Goal: Task Accomplishment & Management: Manage account settings

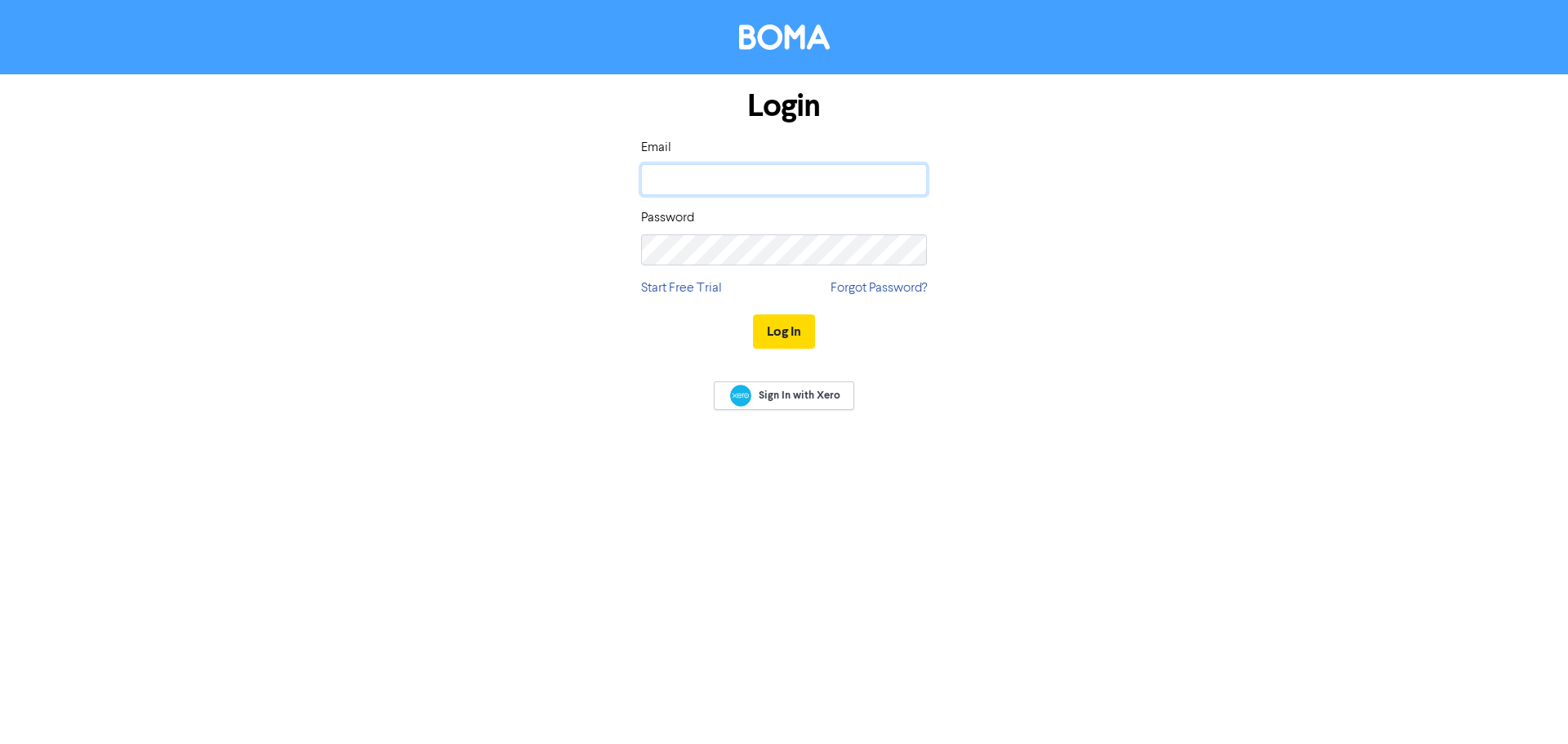
click at [711, 173] on input "email" at bounding box center [784, 180] width 286 height 31
type input "[PERSON_NAME][EMAIL_ADDRESS][DOMAIN_NAME]"
click at [753, 315] on button "Log In" at bounding box center [784, 332] width 62 height 34
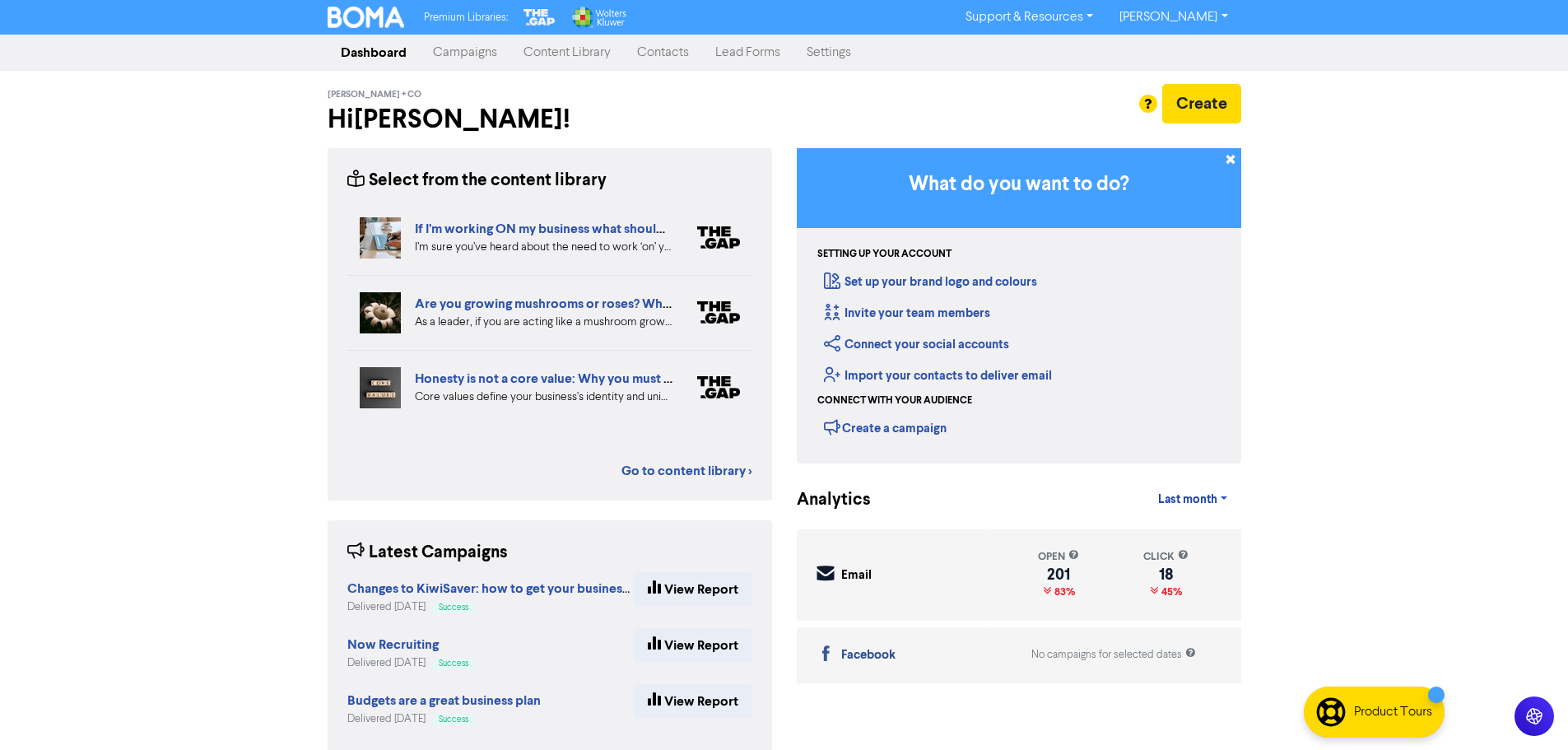
click at [635, 49] on link "Contacts" at bounding box center [662, 52] width 78 height 33
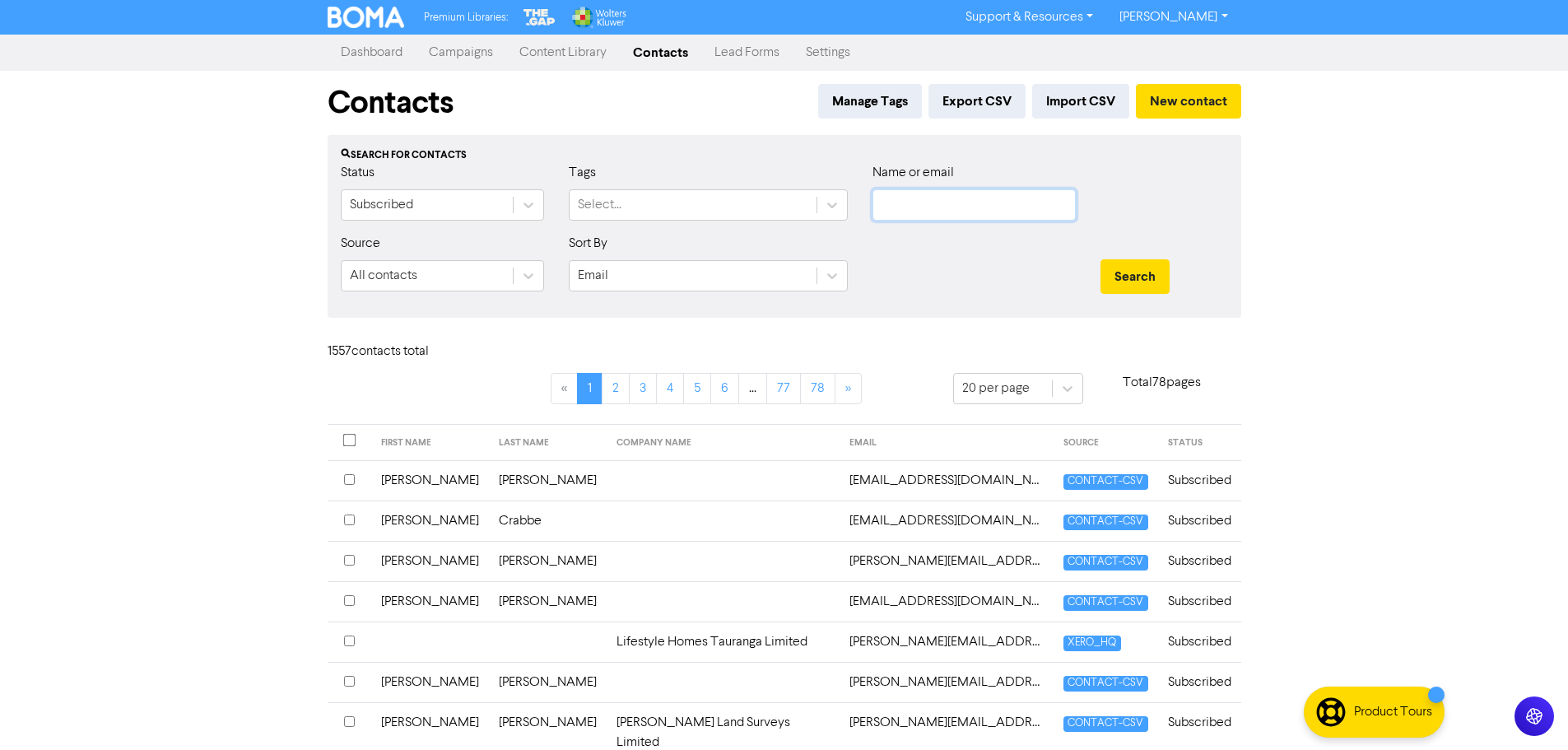
click at [985, 202] on input "text" at bounding box center [974, 205] width 204 height 32
type input "rawiri"
click at [1100, 260] on button "Search" at bounding box center [1135, 277] width 69 height 34
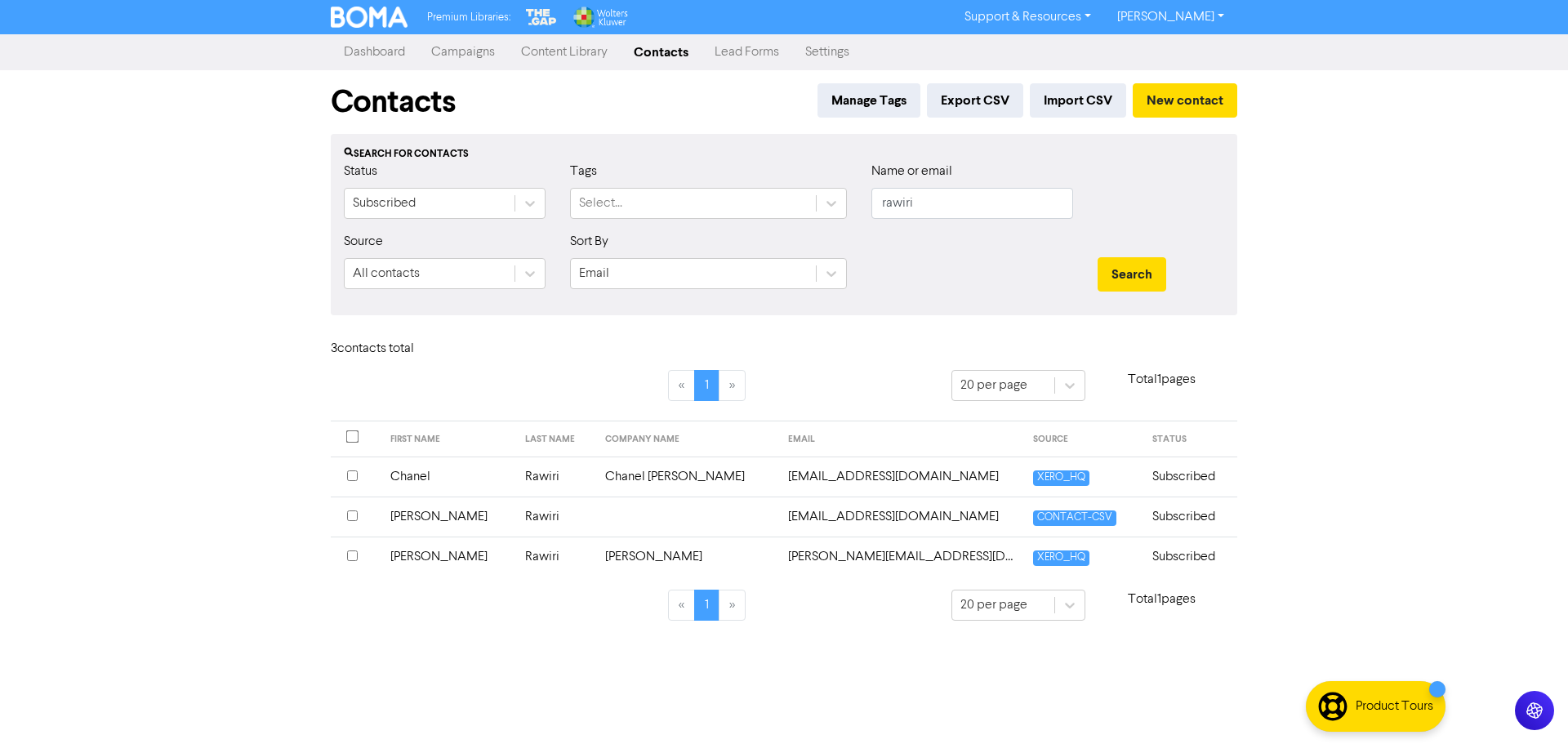
click at [351, 520] on input "checkbox" at bounding box center [352, 516] width 11 height 11
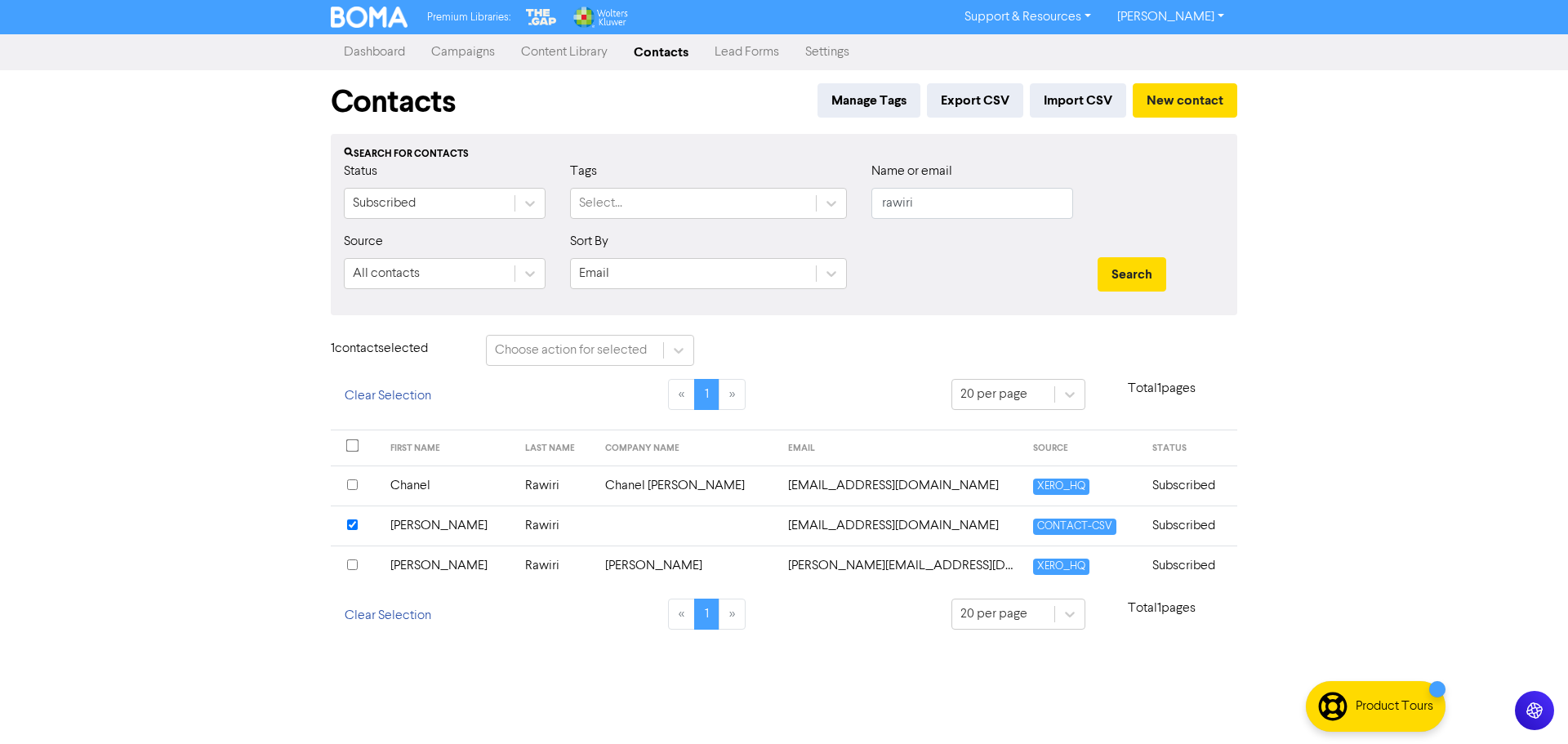
click at [354, 567] on input "checkbox" at bounding box center [352, 565] width 11 height 11
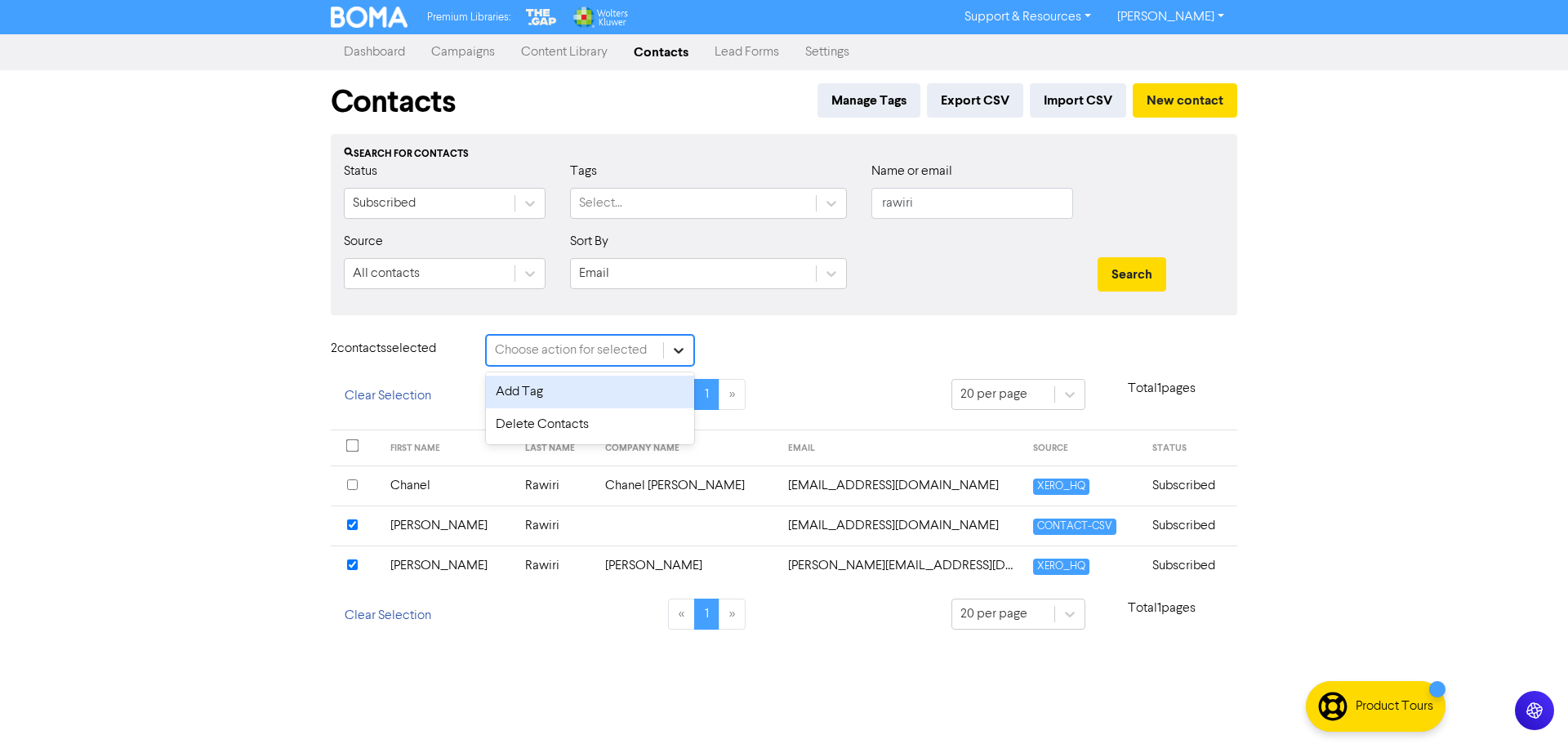
click at [671, 338] on div at bounding box center [678, 350] width 30 height 30
click at [635, 417] on div "Delete Contacts" at bounding box center [589, 425] width 208 height 33
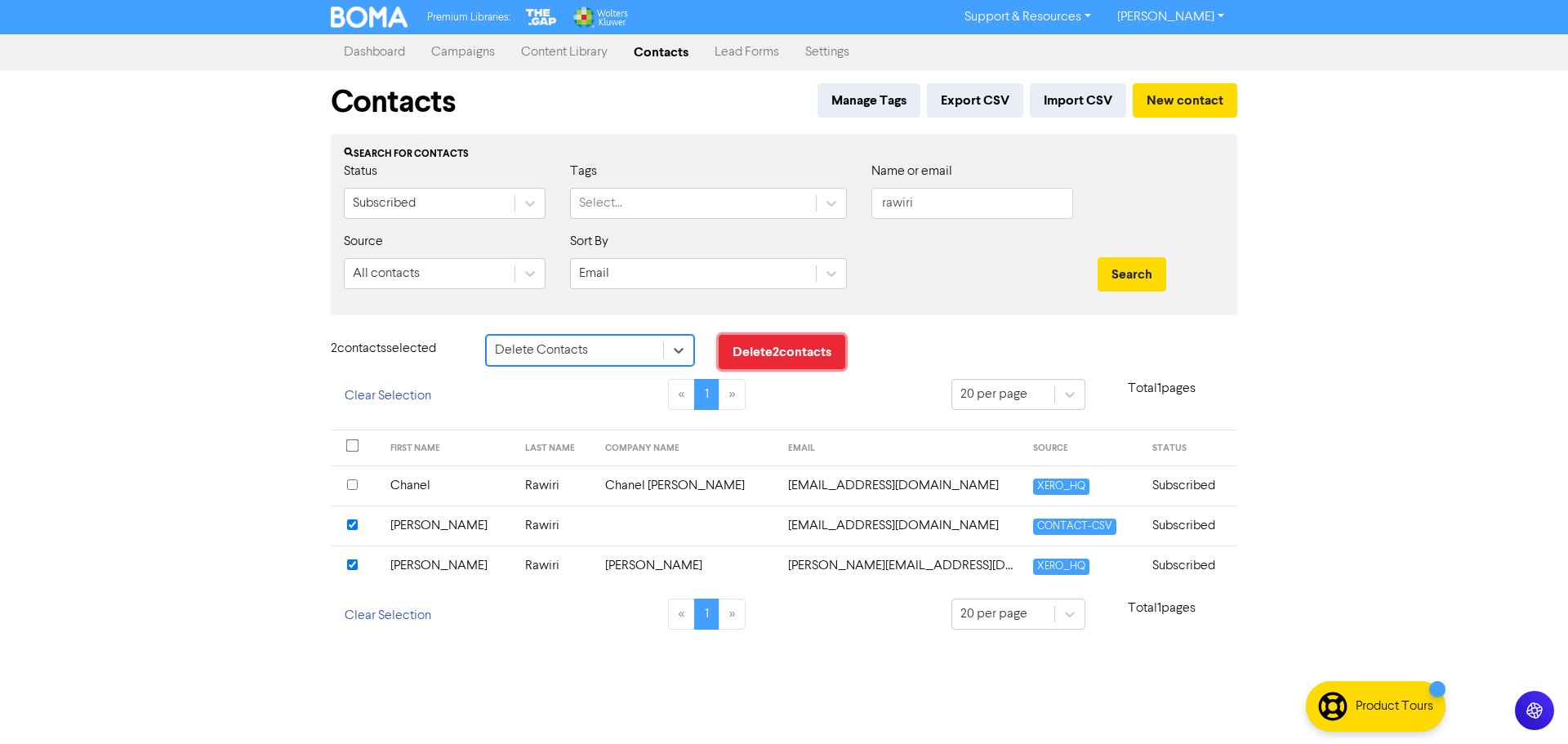
click at [788, 351] on button "Delete 2 contact s" at bounding box center [783, 351] width 127 height 34
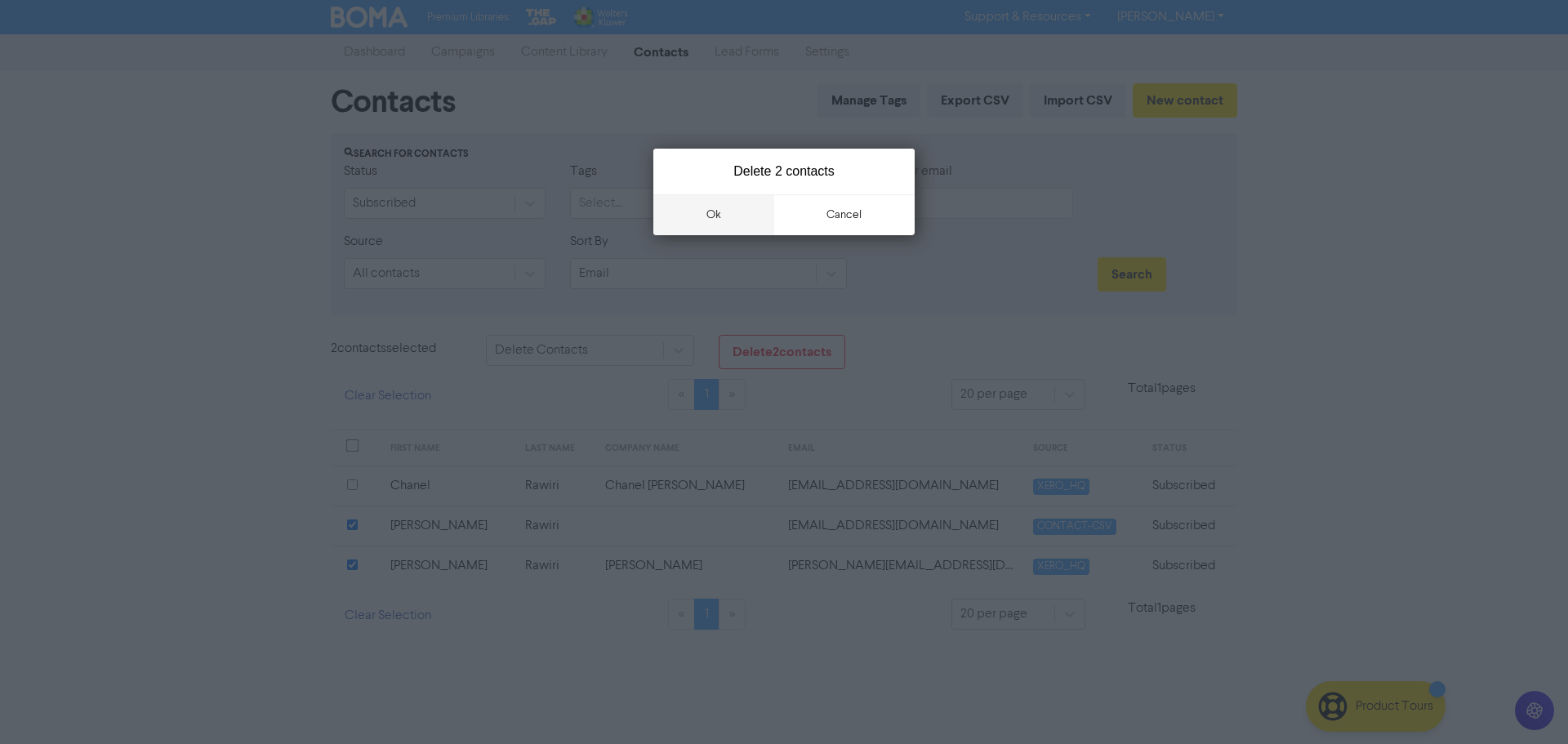
click at [733, 204] on button "ok" at bounding box center [714, 215] width 121 height 41
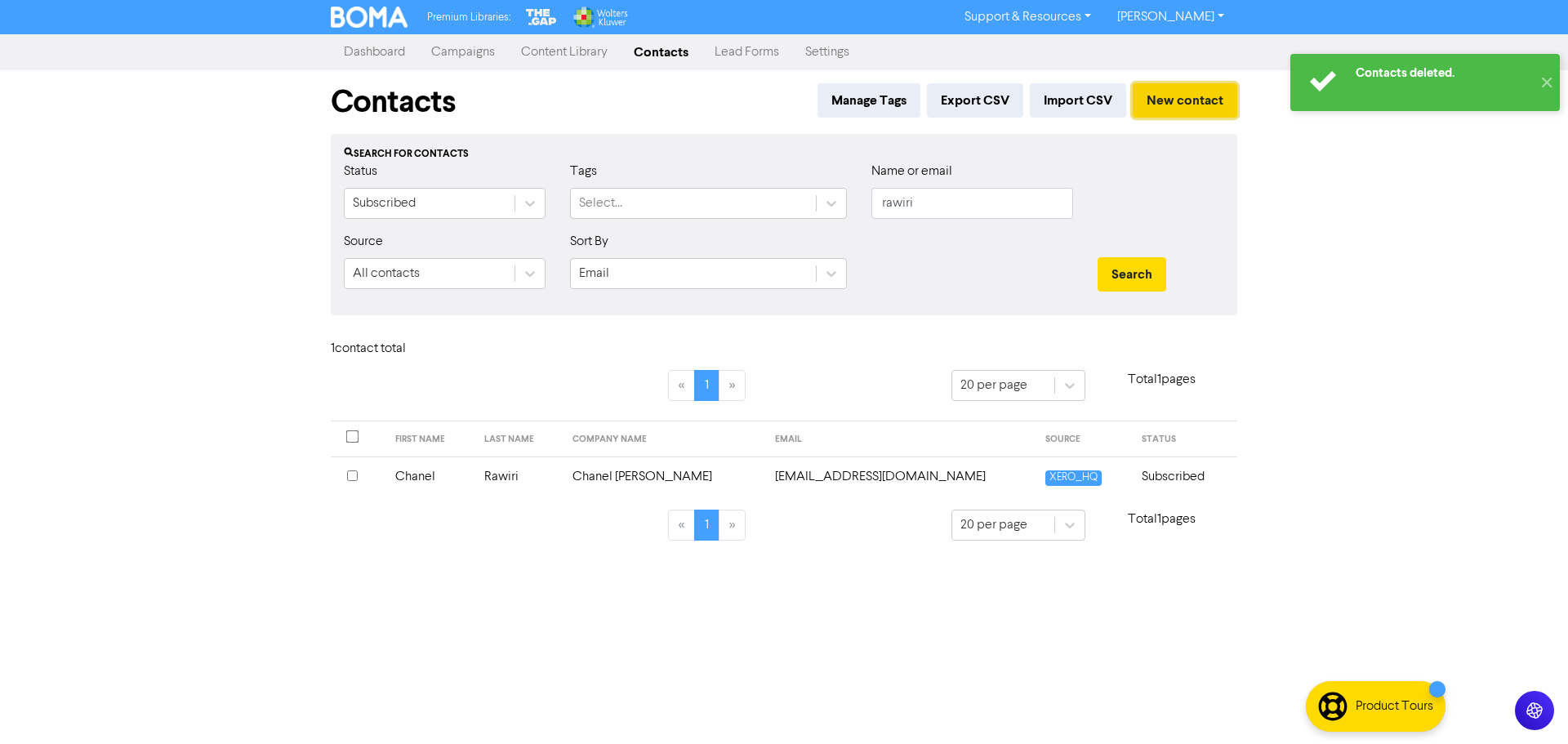
click at [1197, 104] on button "New contact" at bounding box center [1185, 100] width 105 height 34
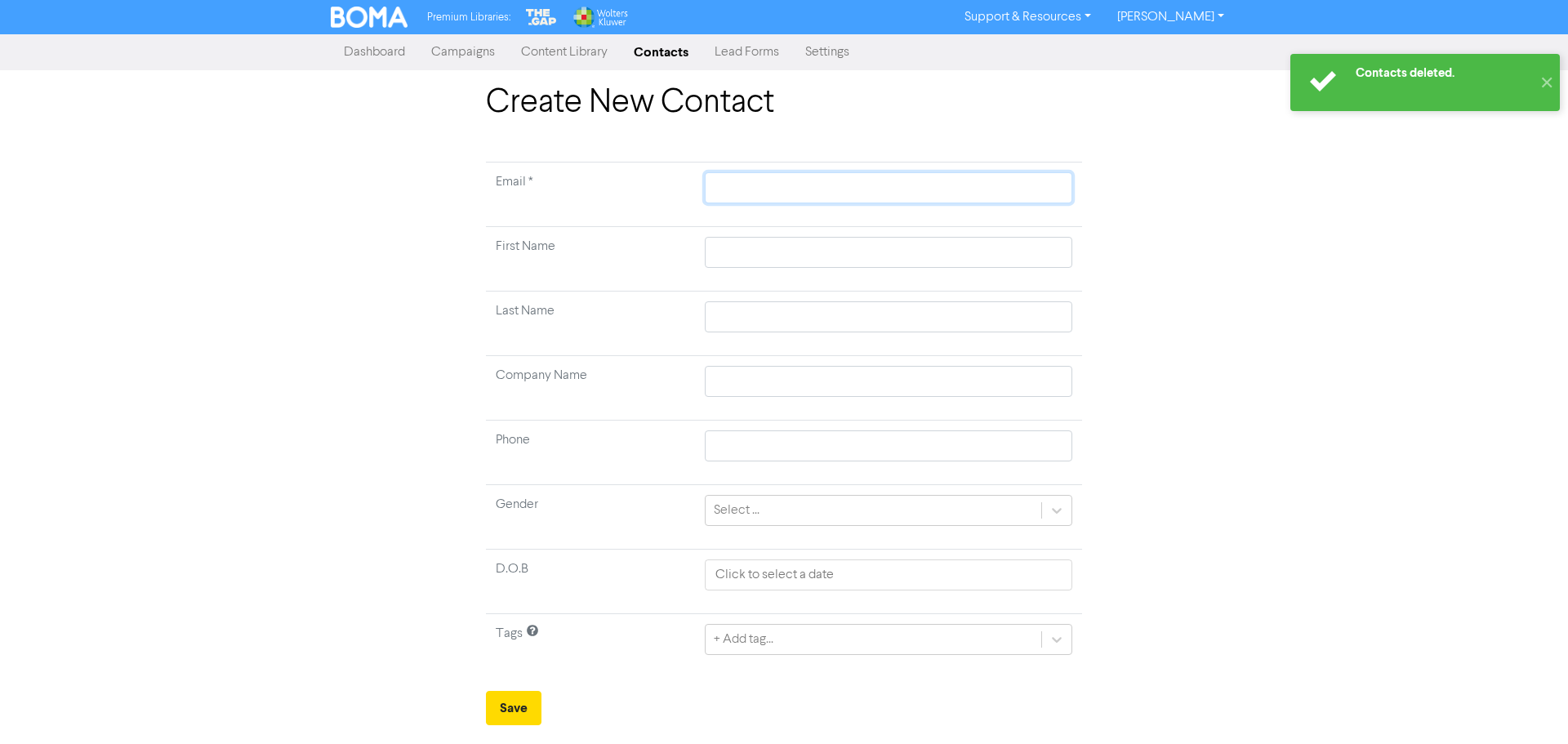
click at [739, 183] on input "text" at bounding box center [888, 188] width 368 height 31
paste input "Q6374188"
type input "Q6374188"
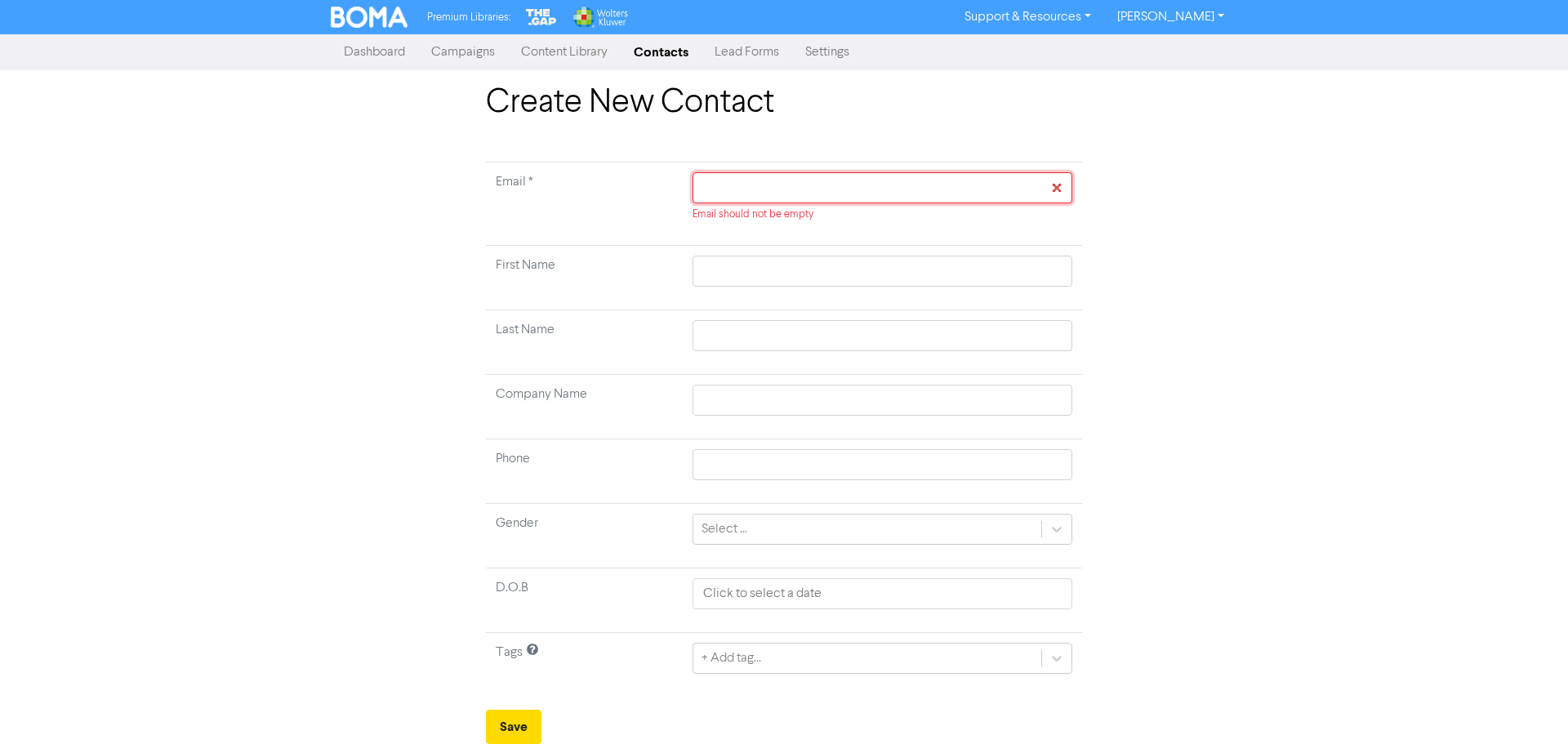
click at [742, 183] on input "text" at bounding box center [882, 188] width 380 height 31
paste input "[PERSON_NAME][EMAIL_ADDRESS][DOMAIN_NAME]"
type input "[PERSON_NAME][EMAIL_ADDRESS][DOMAIN_NAME]"
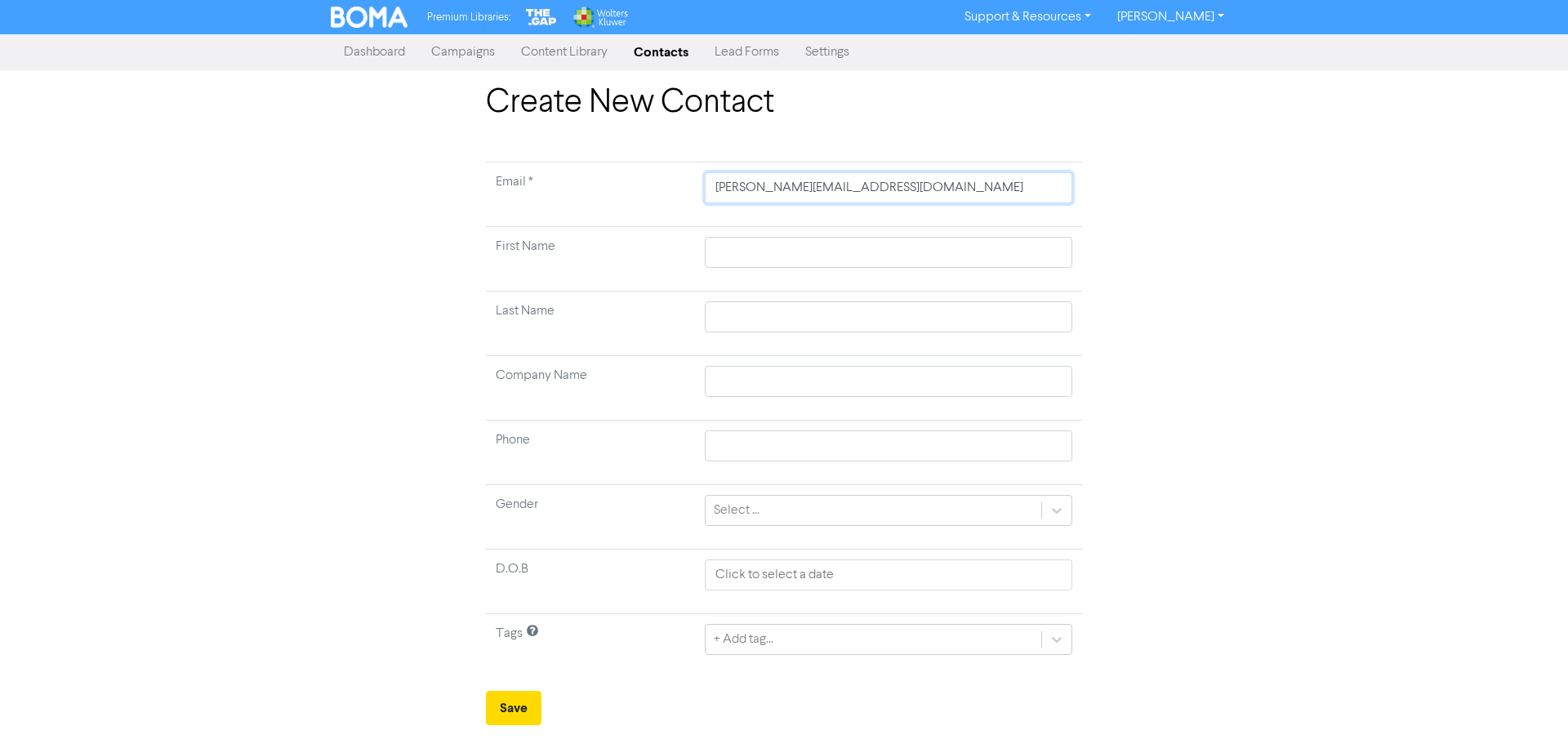
type input "[PERSON_NAME][EMAIL_ADDRESS][DOMAIN_NAME]"
click at [796, 250] on input "text" at bounding box center [888, 252] width 368 height 31
type input "J"
type input "Ju"
type input "[DEMOGRAPHIC_DATA]"
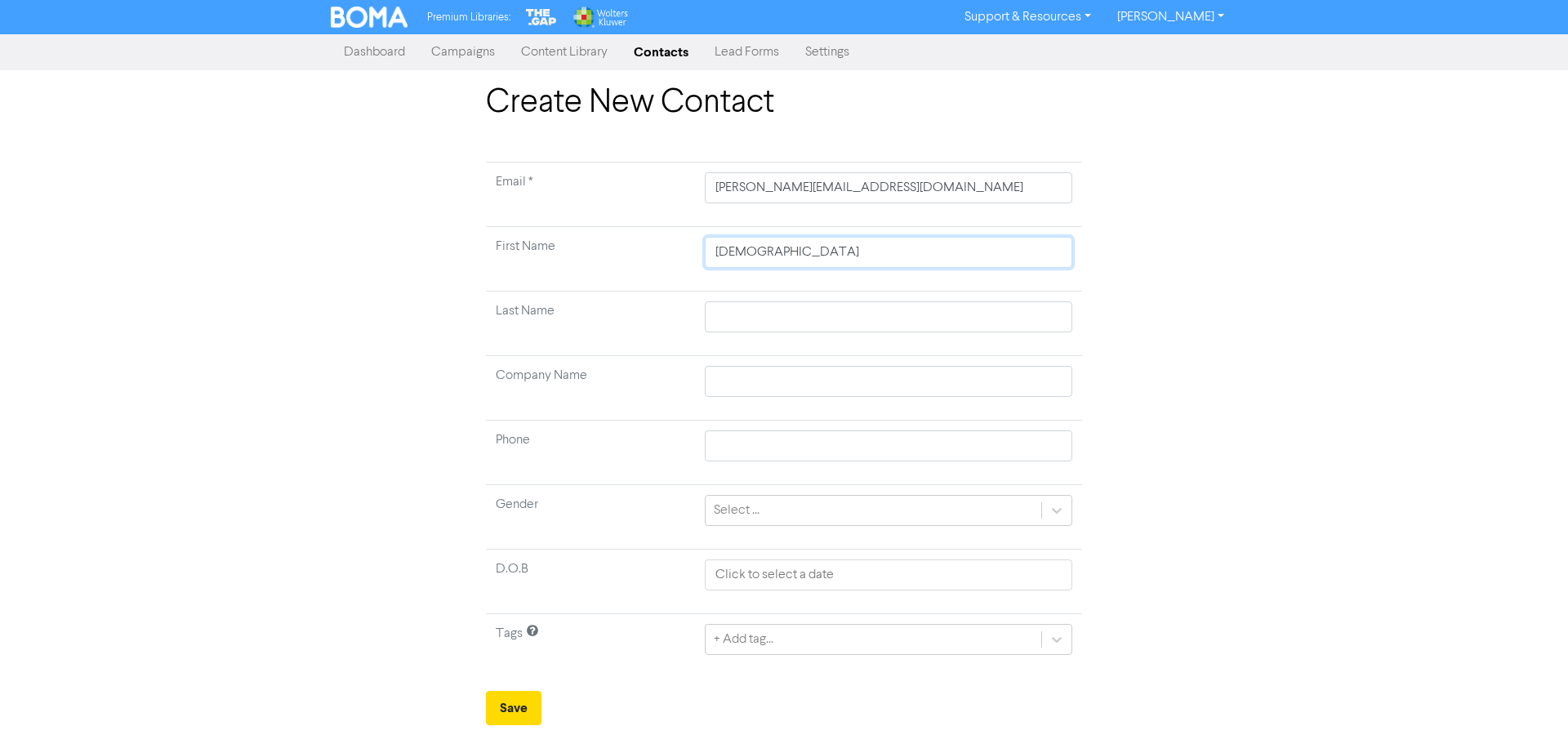
type input "Just"
type input "Justi"
type input "[PERSON_NAME]"
click at [750, 317] on input "text" at bounding box center [888, 317] width 368 height 31
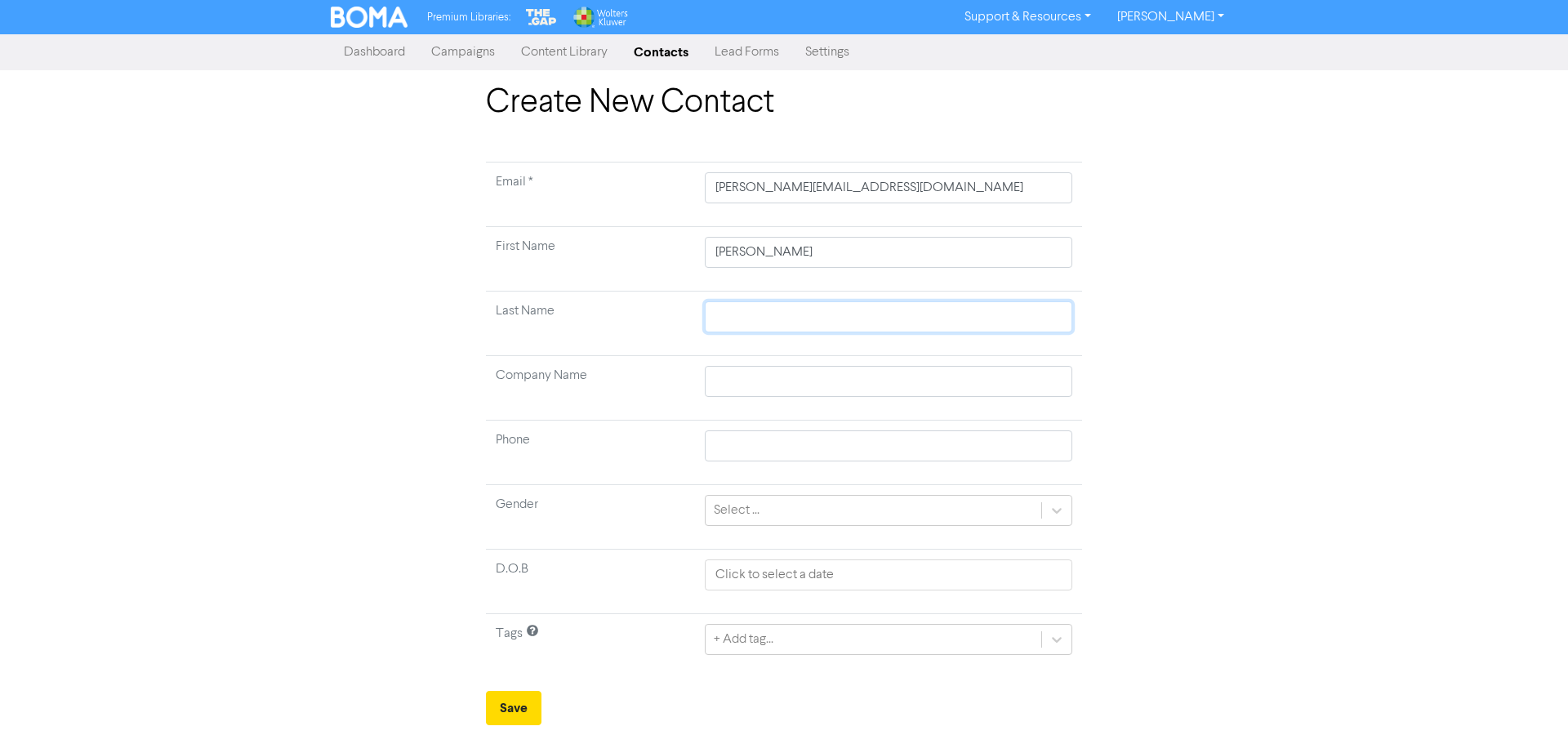
type input "R"
type input "Ra"
type input "Raw"
type input "Rawi"
type input "Rawir"
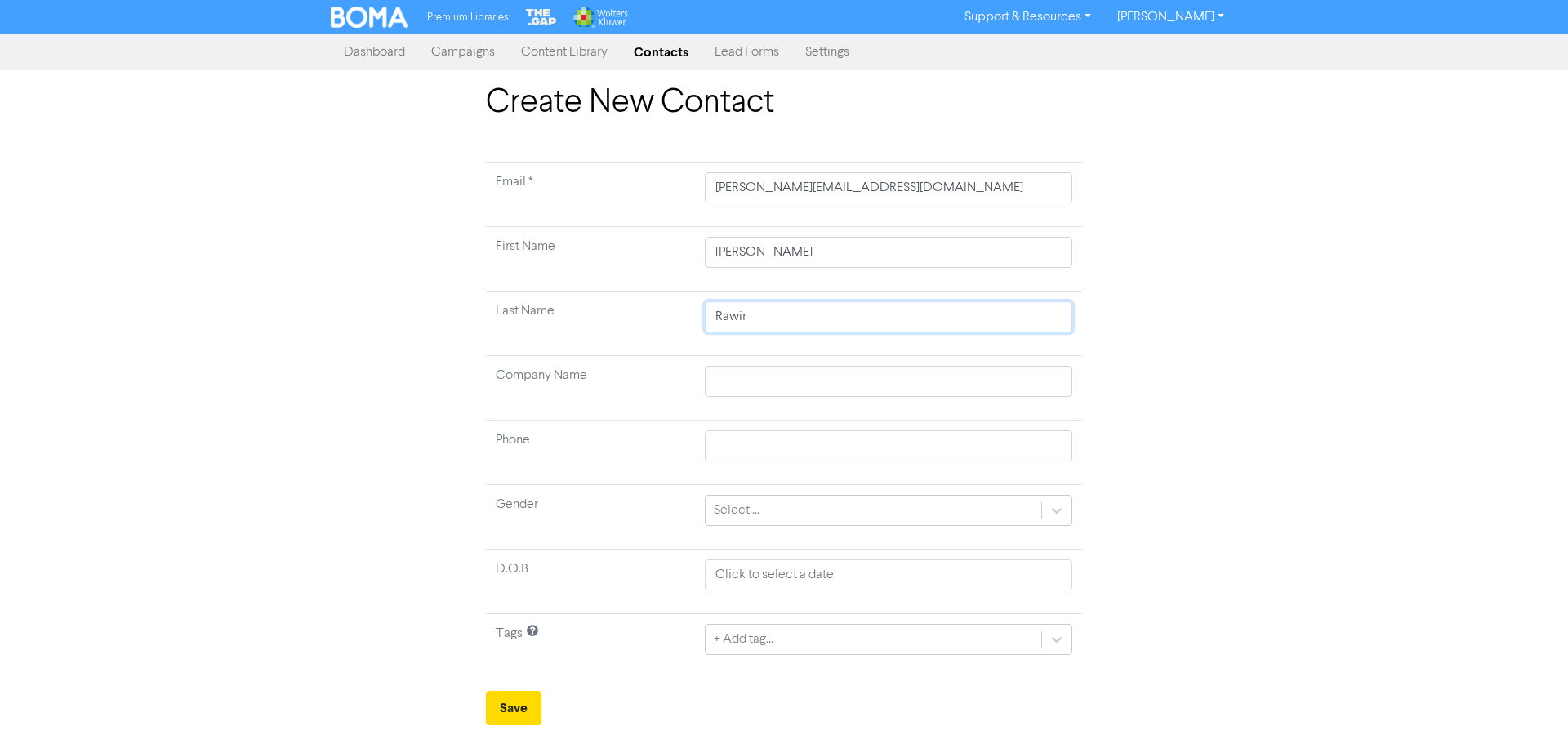
type input "Rawiri"
click at [530, 706] on button "Save" at bounding box center [513, 708] width 55 height 34
